Goal: Transaction & Acquisition: Download file/media

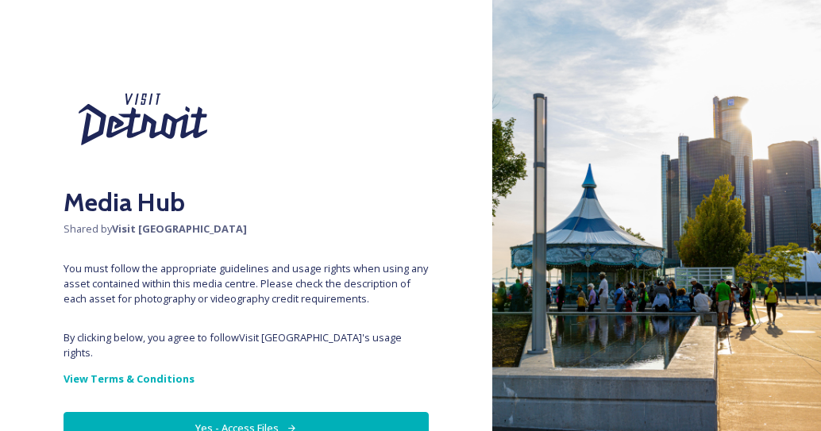
click at [315, 416] on button "Yes - Access Files" at bounding box center [246, 428] width 365 height 33
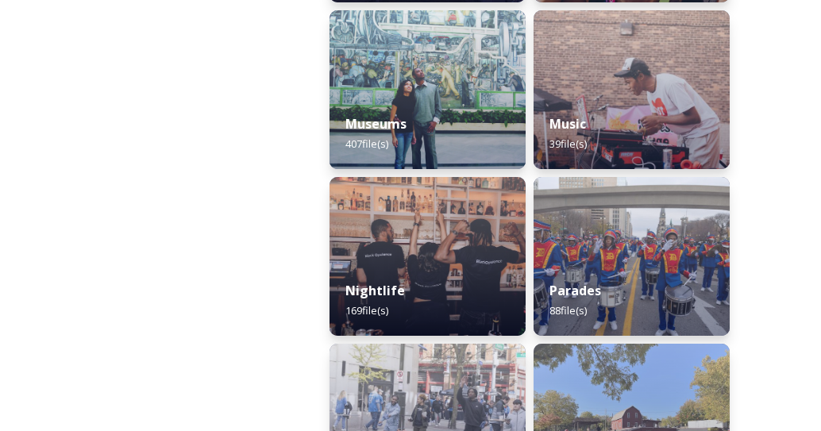
scroll to position [1756, 0]
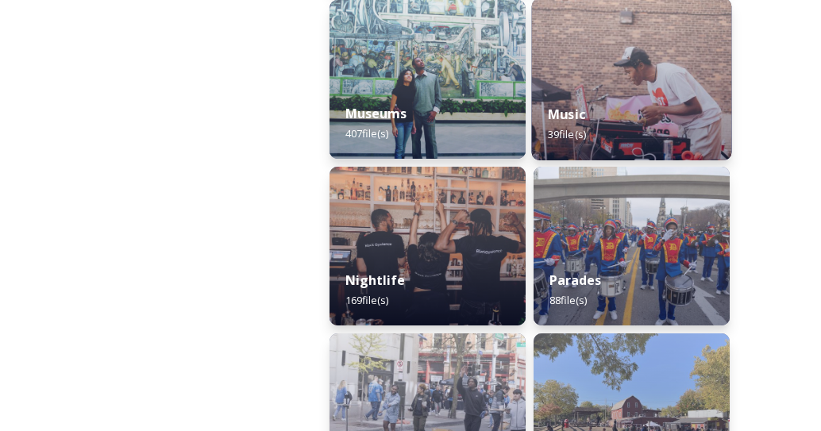
click at [617, 87] on img at bounding box center [632, 79] width 200 height 162
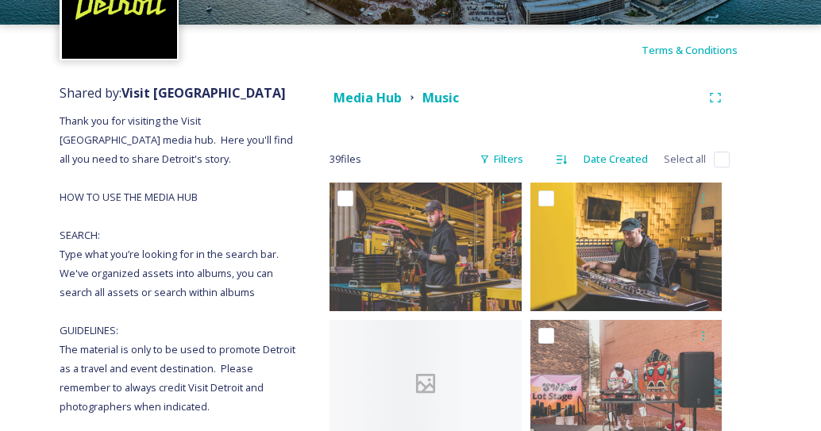
scroll to position [120, 0]
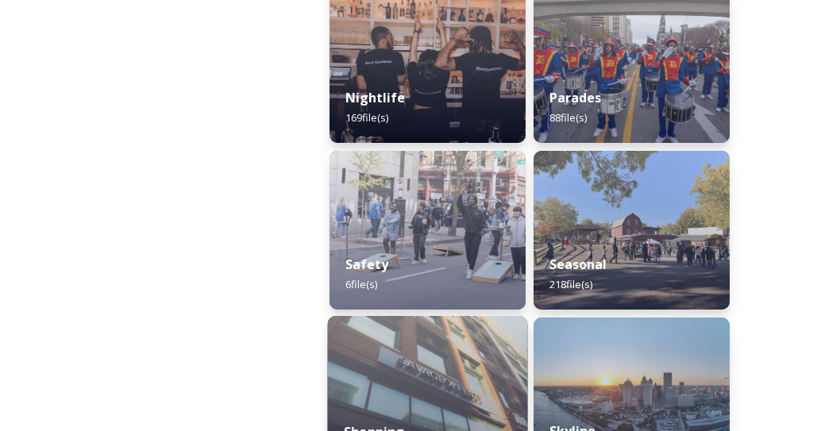
scroll to position [1931, 0]
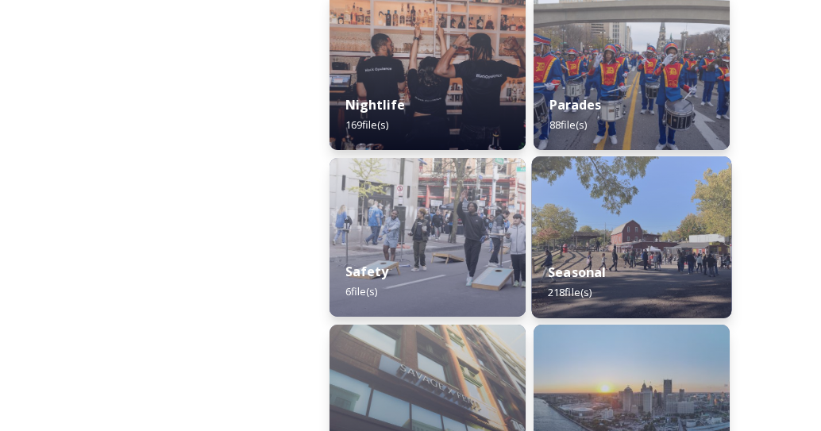
click at [609, 232] on img at bounding box center [632, 238] width 200 height 162
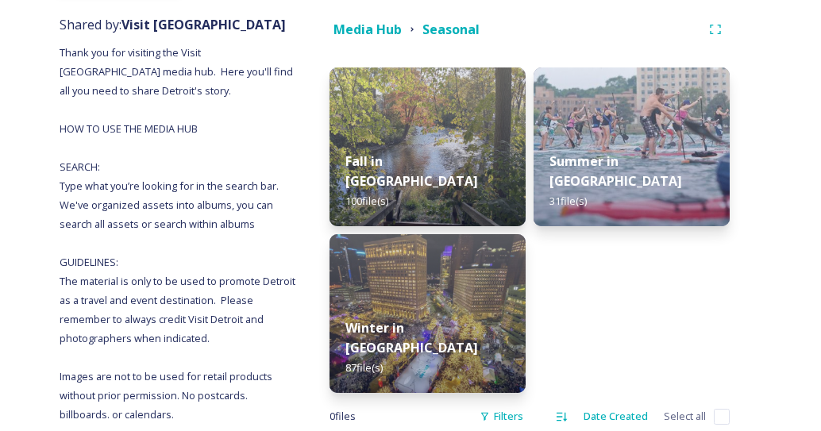
scroll to position [211, 0]
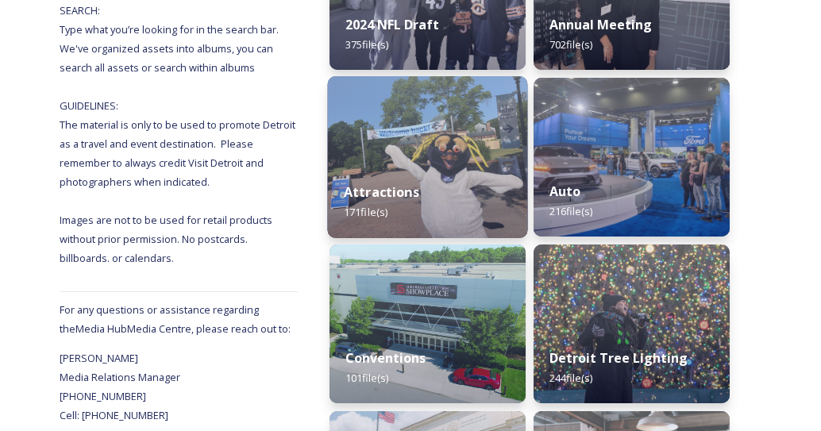
scroll to position [370, 0]
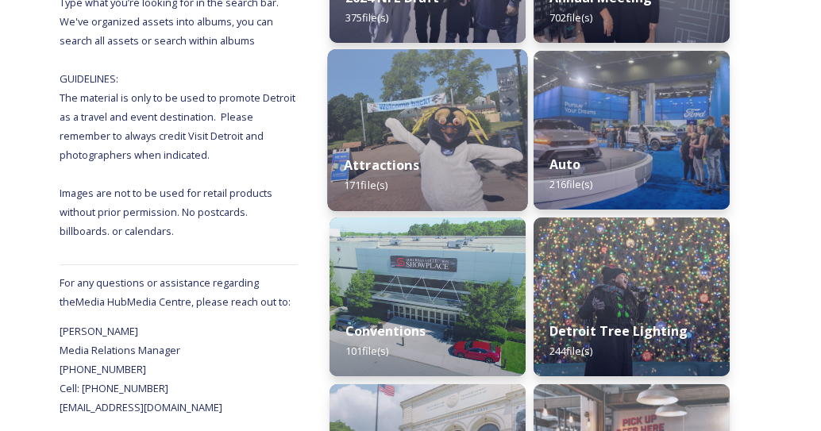
click at [431, 118] on img at bounding box center [428, 130] width 200 height 162
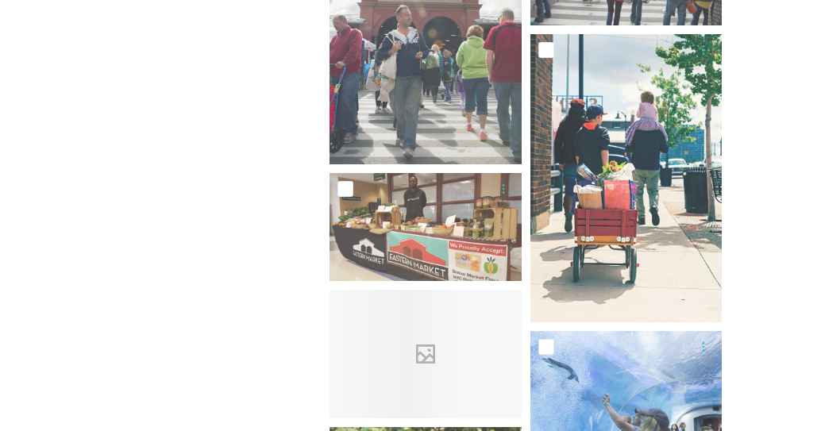
scroll to position [1600, 0]
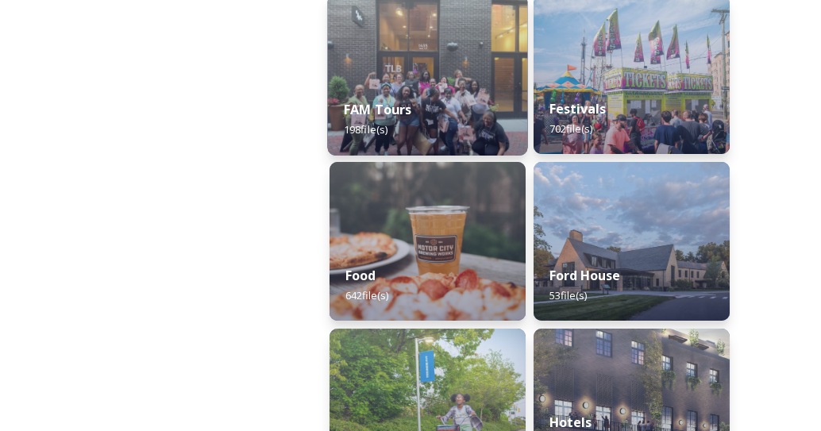
scroll to position [927, 0]
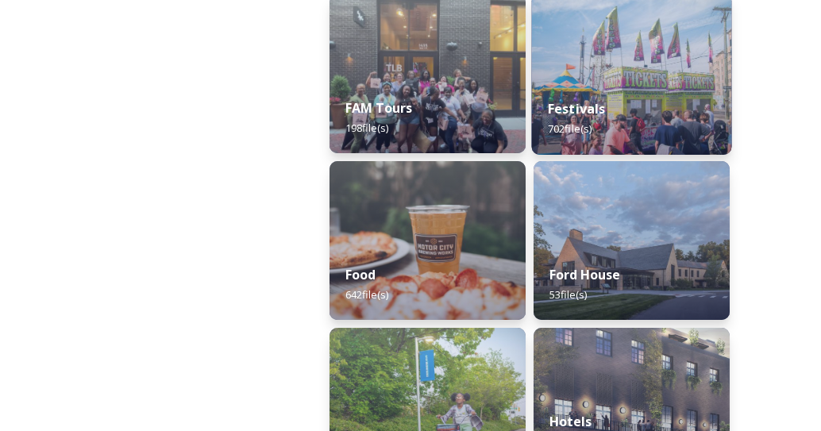
click at [596, 78] on img at bounding box center [632, 74] width 200 height 162
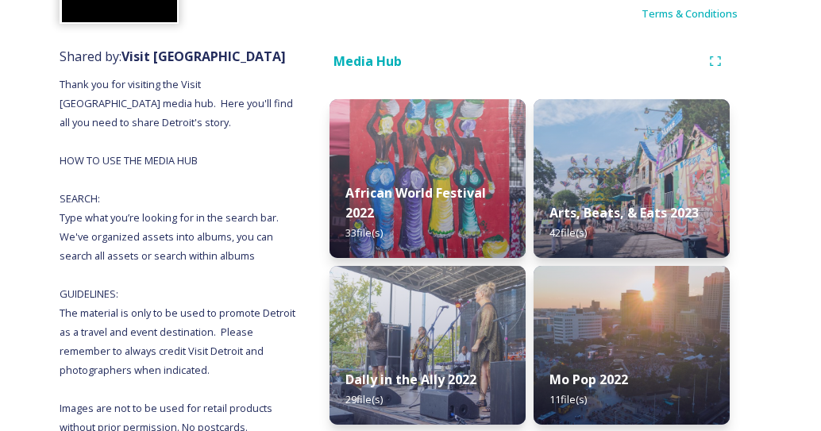
scroll to position [266, 0]
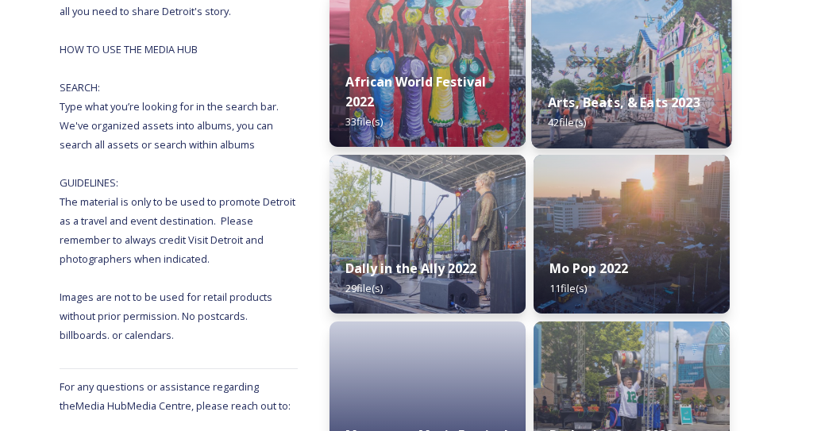
click at [601, 107] on strong "Arts, Beats, & Eats 2023" at bounding box center [624, 102] width 153 height 17
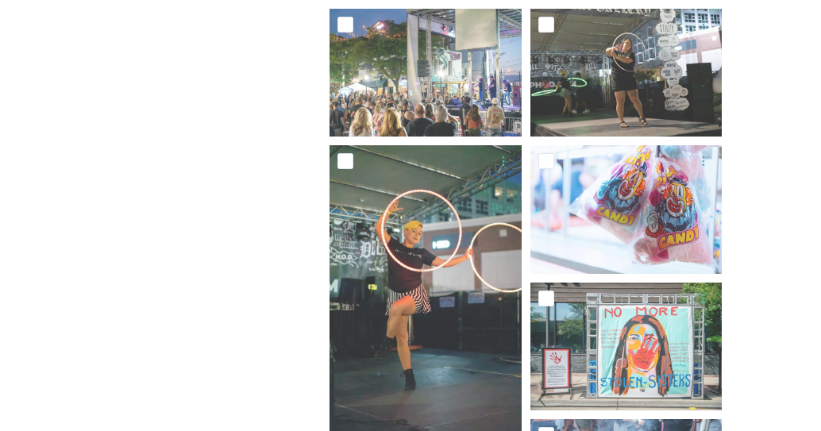
scroll to position [895, 0]
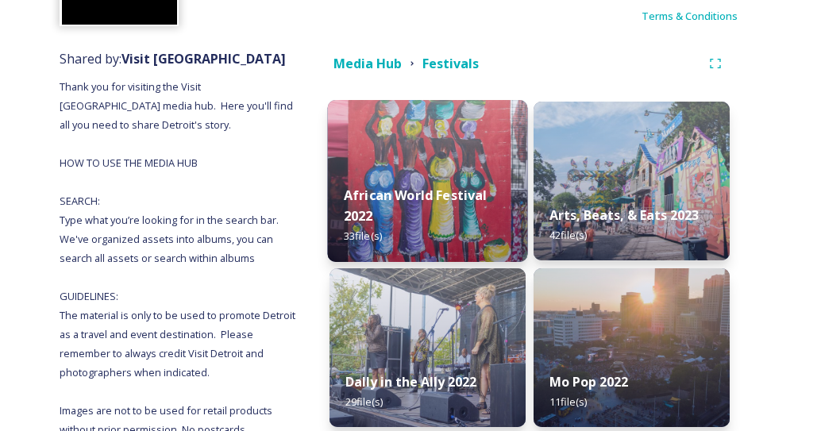
scroll to position [145, 0]
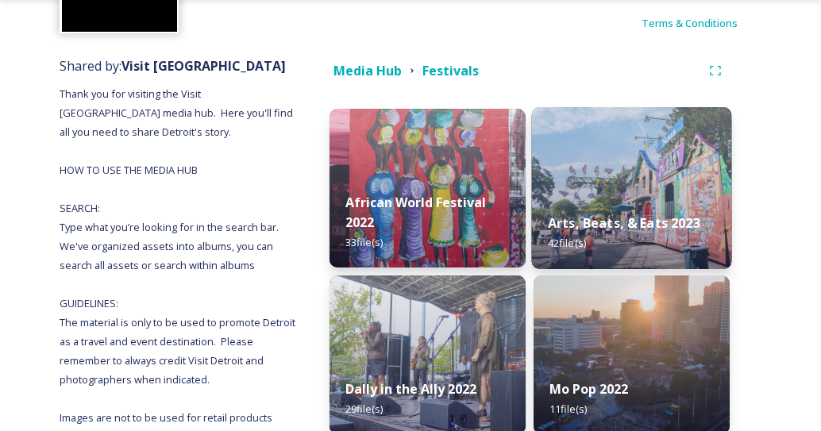
click at [597, 137] on img at bounding box center [632, 188] width 200 height 162
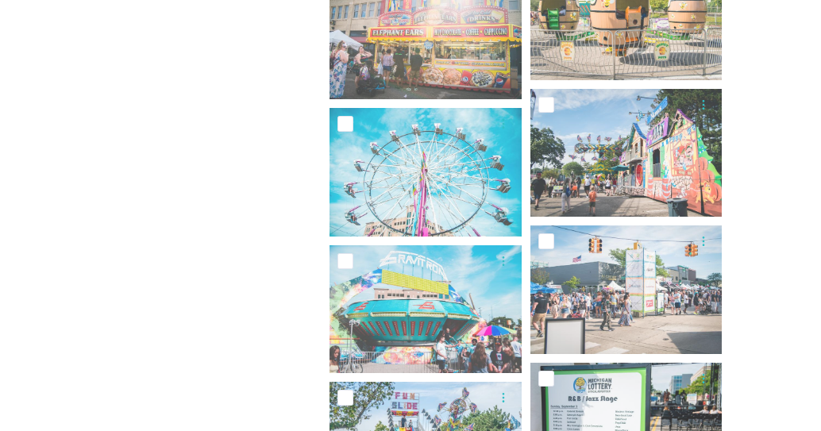
scroll to position [1857, 0]
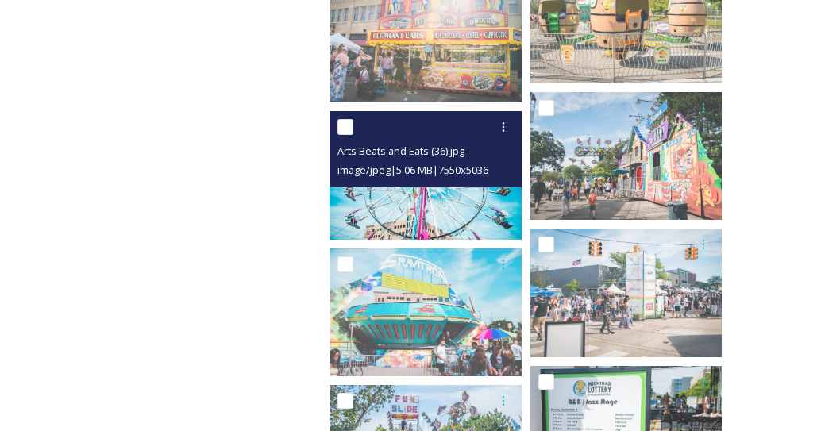
click at [471, 141] on div "Arts Beats and Eats (36).jpg" at bounding box center [428, 150] width 180 height 19
click at [466, 205] on img at bounding box center [426, 175] width 192 height 128
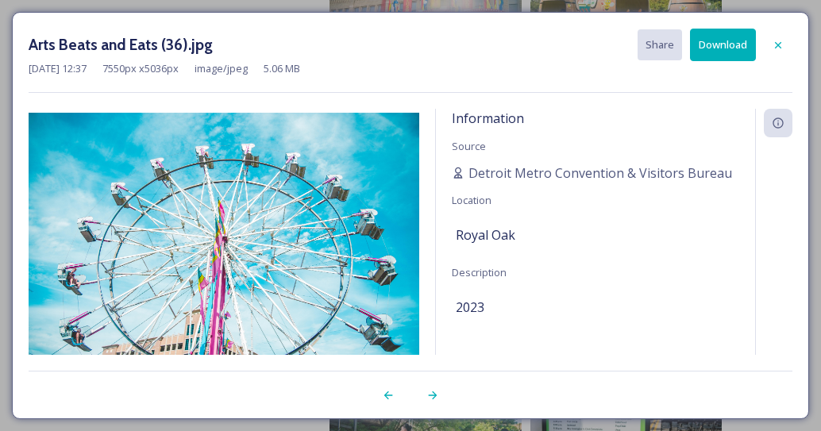
click at [730, 41] on button "Download" at bounding box center [723, 45] width 66 height 33
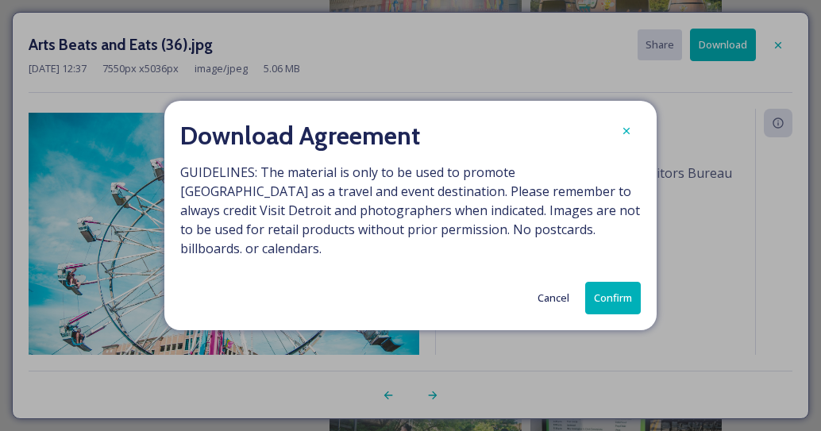
click at [617, 282] on button "Confirm" at bounding box center [614, 298] width 56 height 33
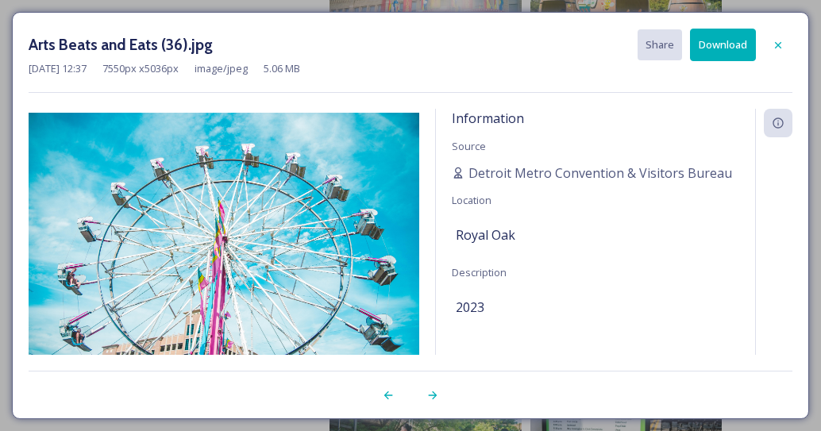
click at [441, 50] on div "Arts Beats and Eats (36).jpg Share Download" at bounding box center [411, 45] width 764 height 33
click at [780, 42] on icon at bounding box center [778, 45] width 13 height 13
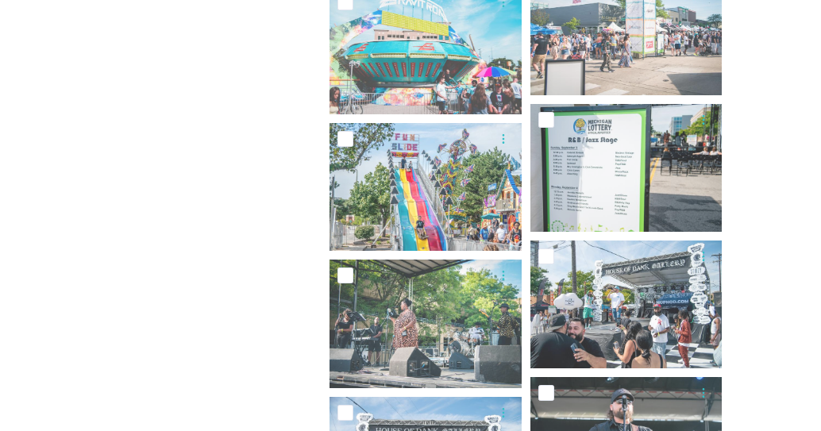
scroll to position [2122, 0]
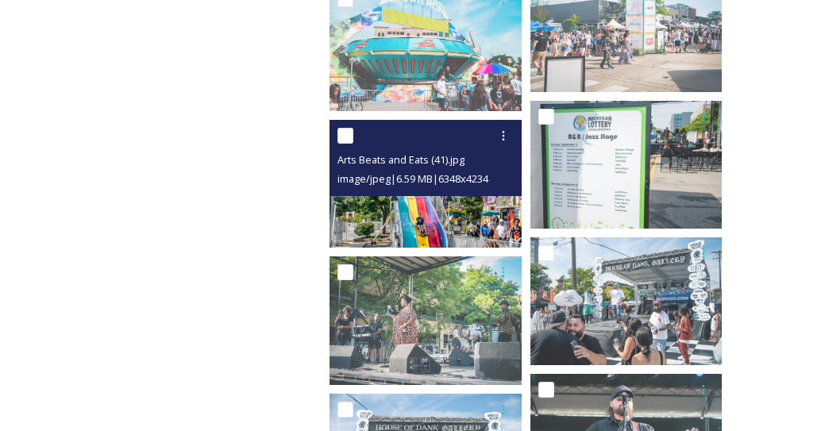
click at [420, 216] on img at bounding box center [426, 184] width 192 height 128
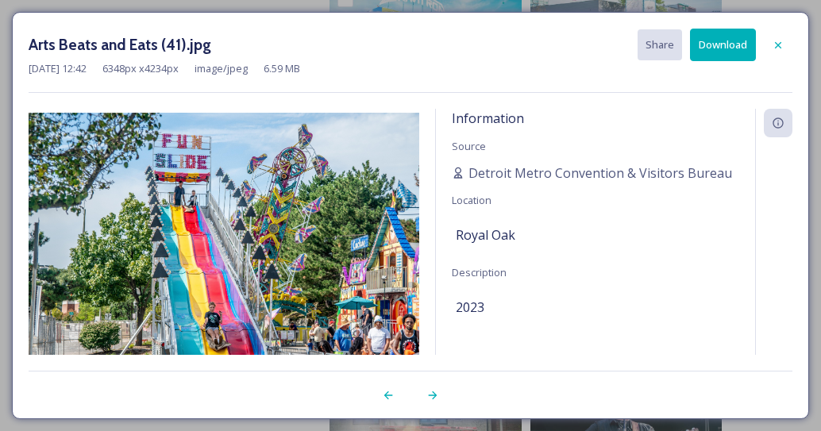
click at [729, 42] on button "Download" at bounding box center [723, 45] width 66 height 33
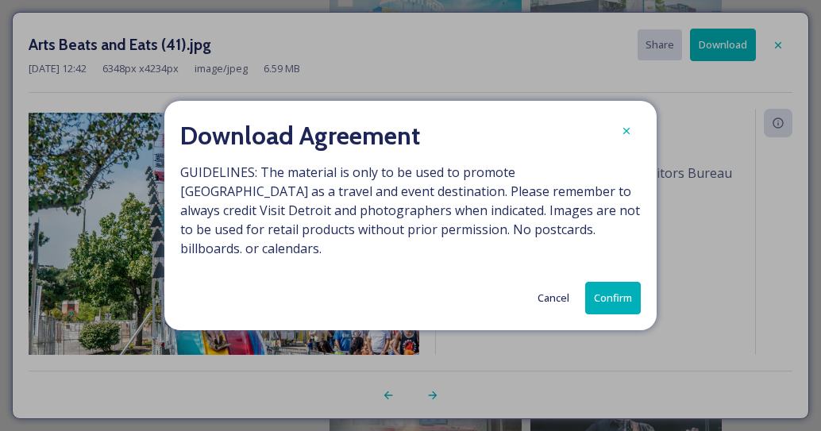
click at [613, 282] on button "Confirm" at bounding box center [614, 298] width 56 height 33
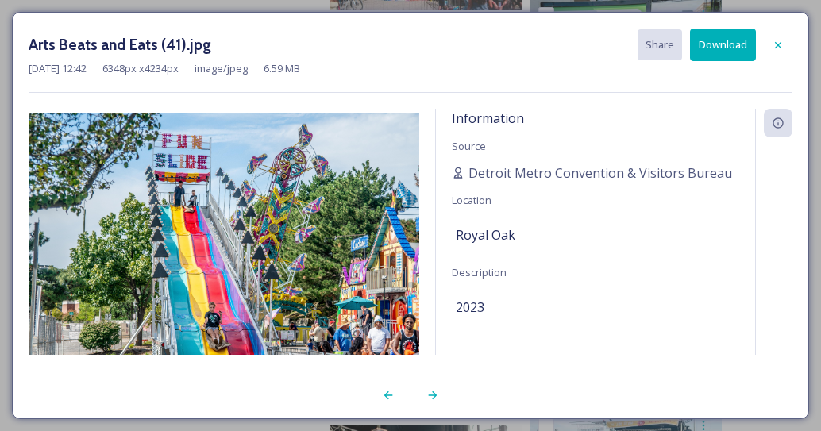
scroll to position [2237, 0]
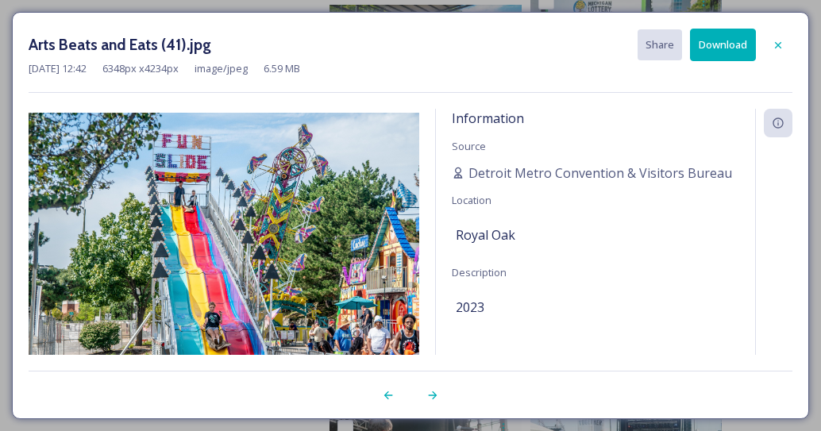
click at [659, 352] on div "Information Source Detroit Metro Convention & Visitors Bureau Location [GEOGRAP…" at bounding box center [595, 253] width 319 height 288
